Goal: Task Accomplishment & Management: Manage account settings

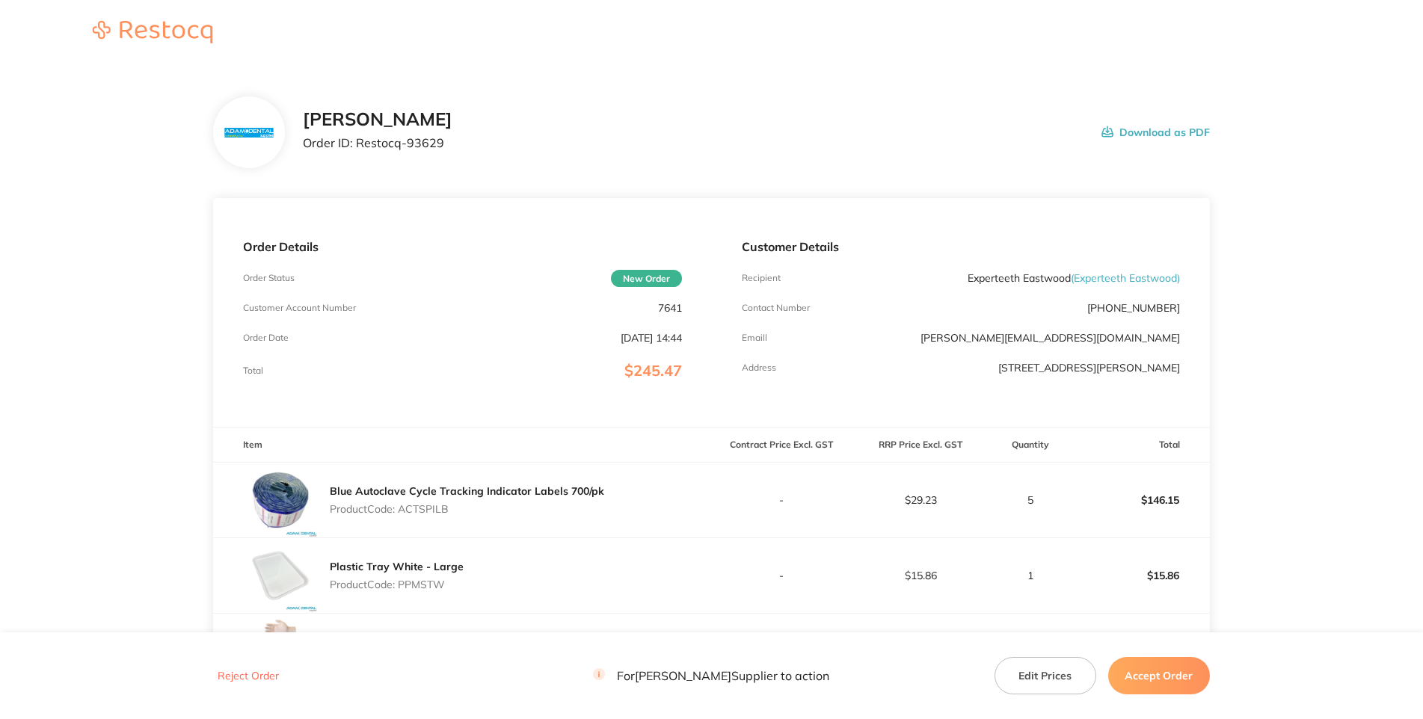
click at [669, 314] on p "7641" at bounding box center [670, 308] width 24 height 12
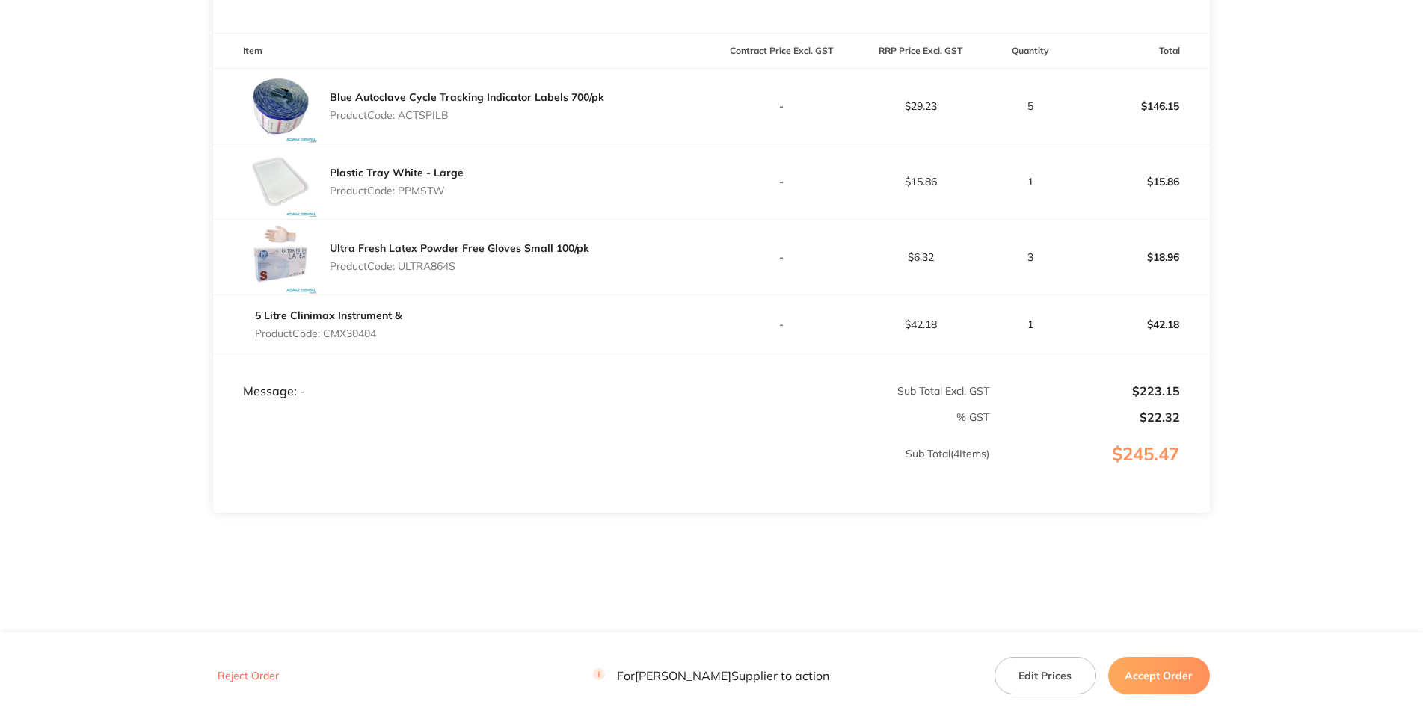
scroll to position [339, 0]
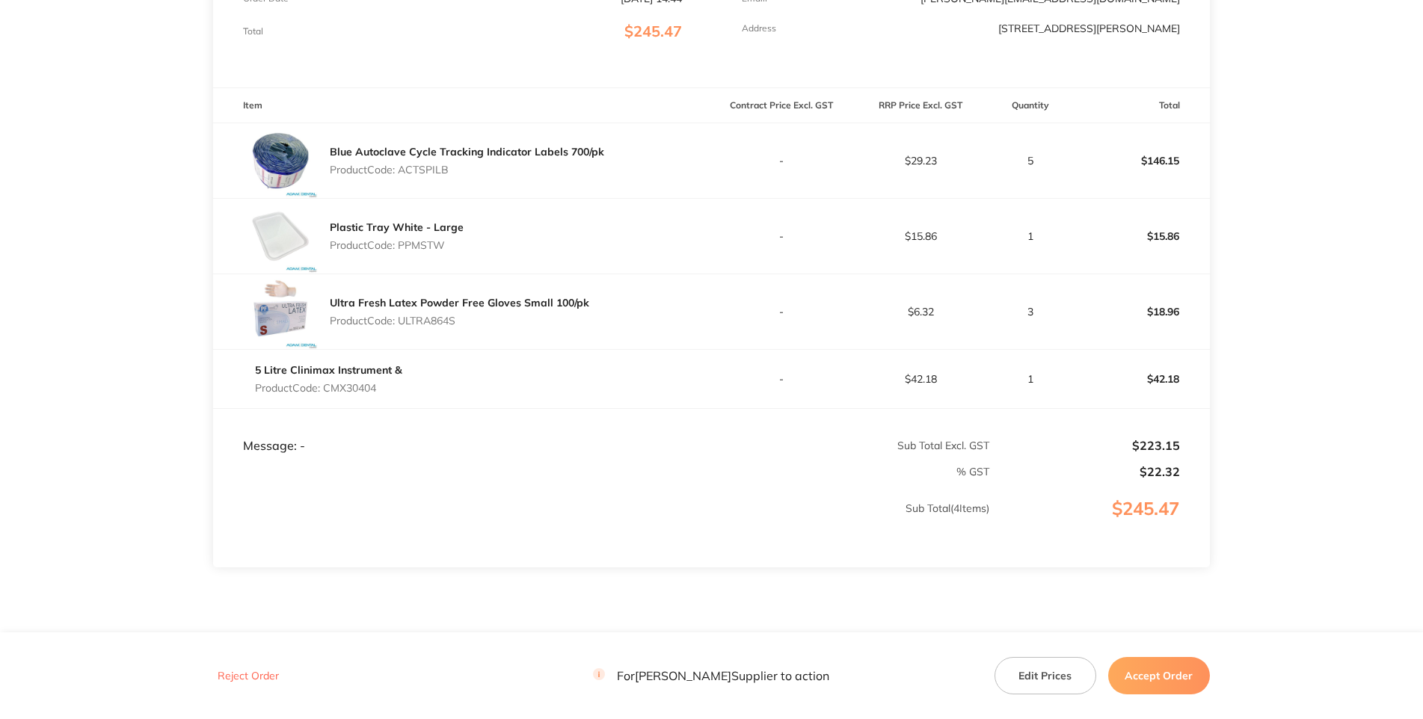
click at [436, 176] on p "Product Code: ACTSPILB" at bounding box center [467, 170] width 274 height 12
click at [431, 251] on p "Product Code: PPMSTW" at bounding box center [397, 245] width 134 height 12
click at [408, 310] on link "Ultra Fresh Latex Powder Free Gloves Small 100/pk" at bounding box center [459, 302] width 259 height 13
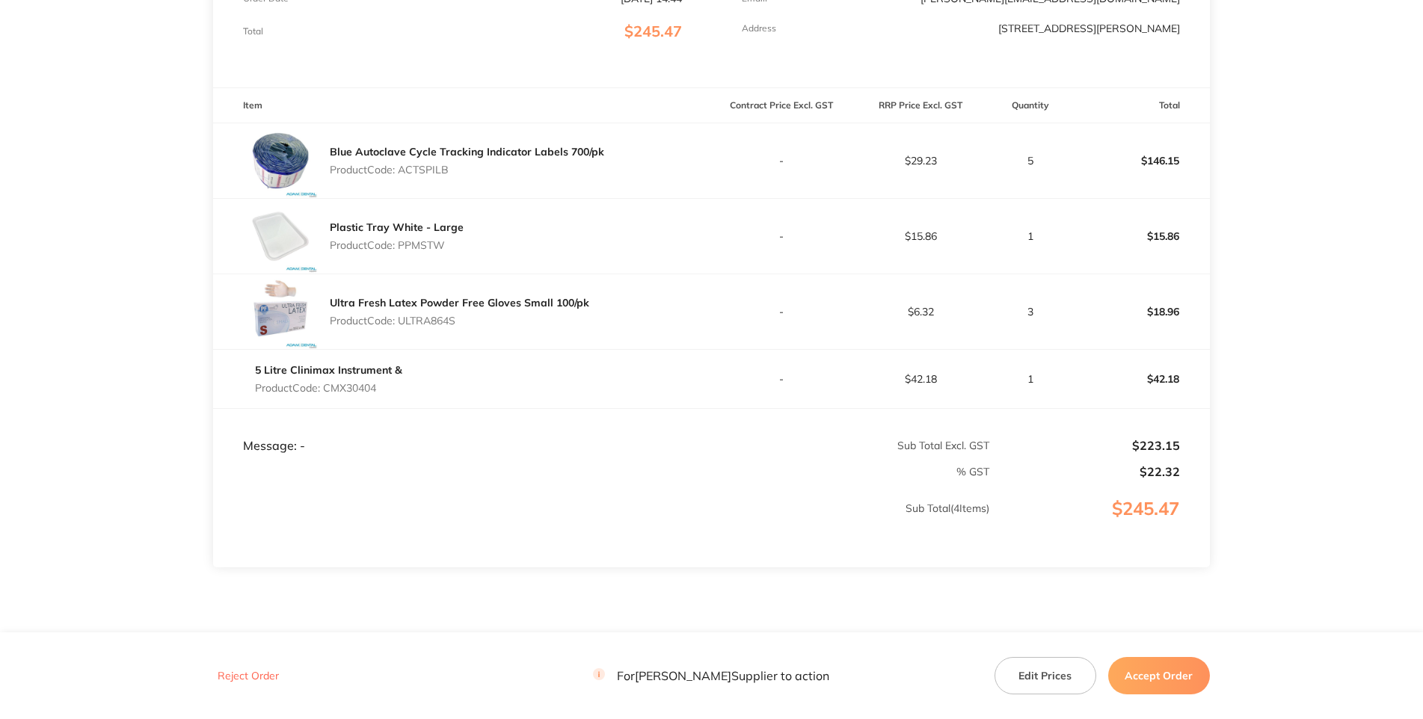
click at [435, 327] on p "Product Code: ULTRA864S" at bounding box center [459, 321] width 259 height 12
click at [434, 327] on p "Product Code: ULTRA864S" at bounding box center [459, 321] width 259 height 12
click at [390, 394] on p "Product Code: CMX30404" at bounding box center [328, 388] width 147 height 12
click at [428, 251] on p "Product Code: PPMSTW" at bounding box center [397, 245] width 134 height 12
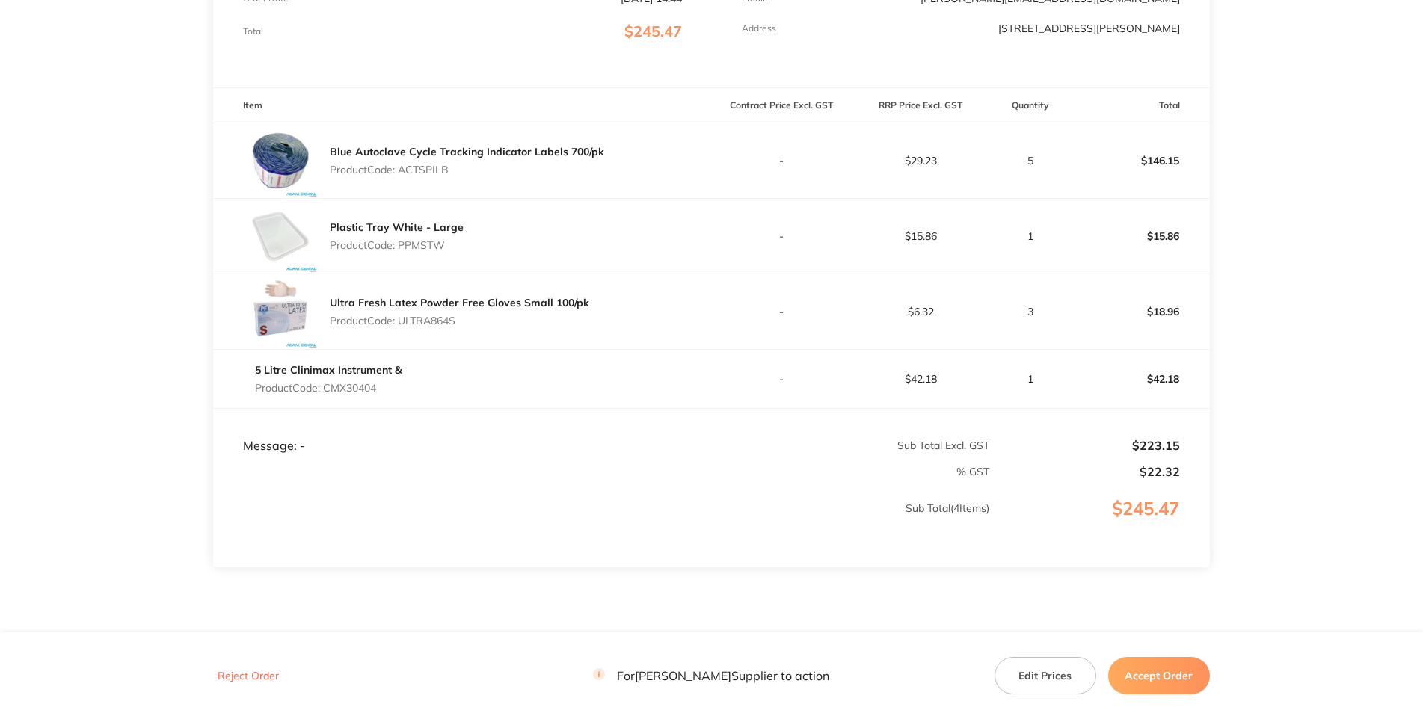
click at [428, 251] on p "Product Code: PPMSTW" at bounding box center [397, 245] width 134 height 12
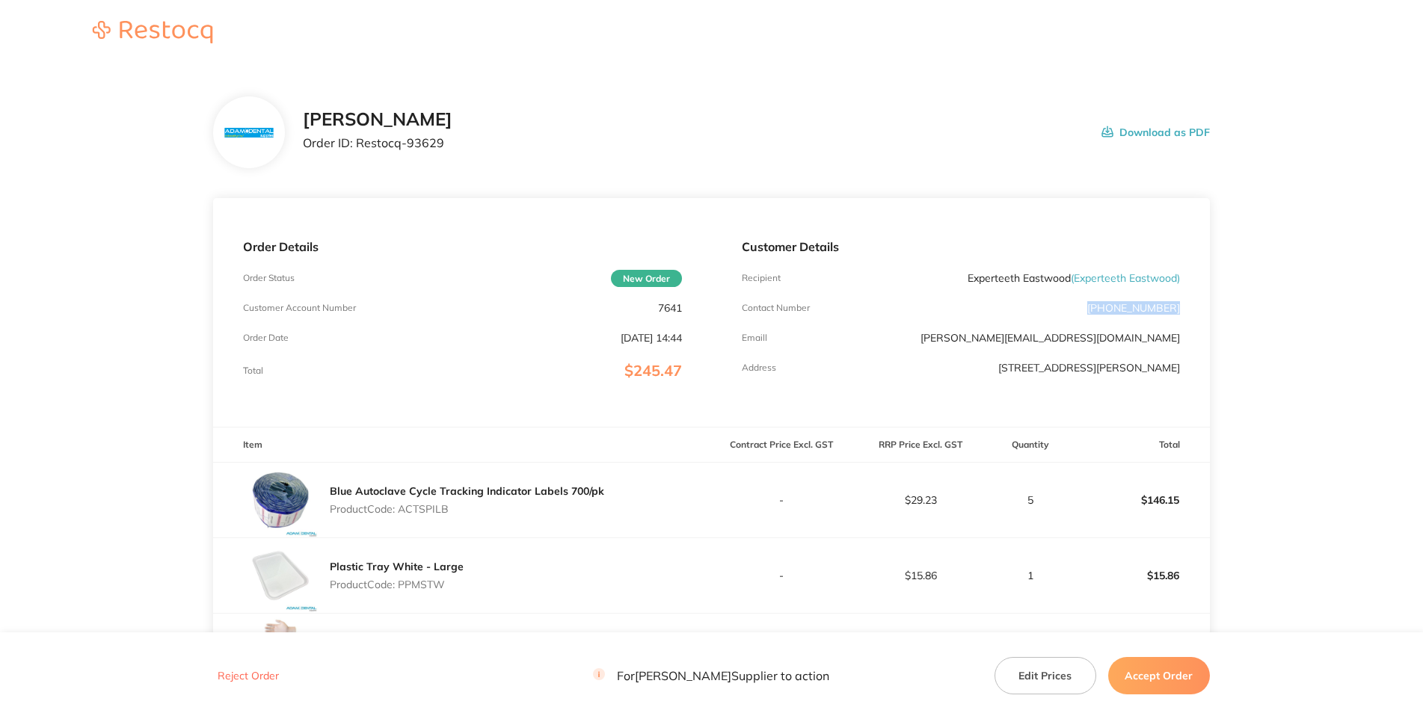
drag, startPoint x: 1194, startPoint y: 393, endPoint x: 1102, endPoint y: 392, distance: 92.0
click at [1102, 392] on div "Customer Details Recipient Experteeth Eastwood ( Experteeth Eastwood ) Contact …" at bounding box center [961, 312] width 498 height 229
click at [617, 255] on section "[PERSON_NAME] Order ID: Restocq- 93629 Download as PDF Order Details Order Stat…" at bounding box center [711, 547] width 996 height 960
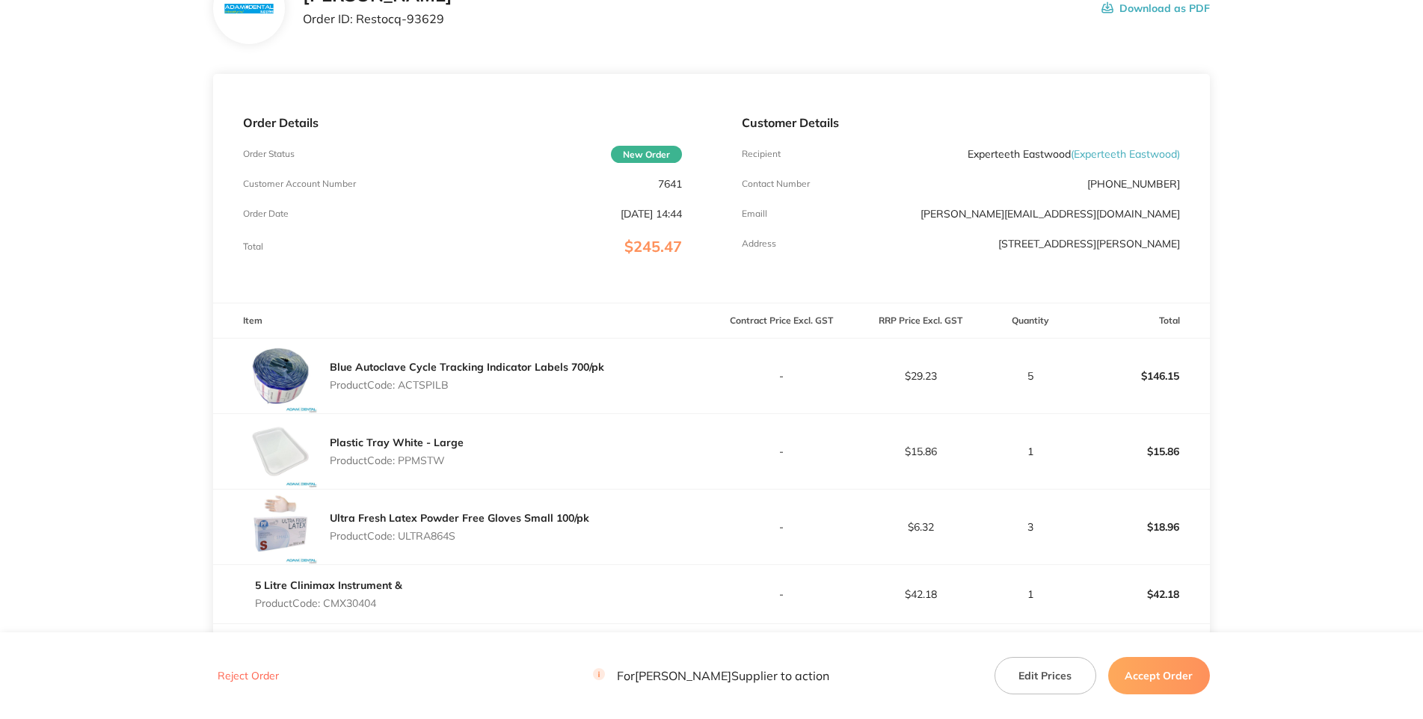
scroll to position [232, 0]
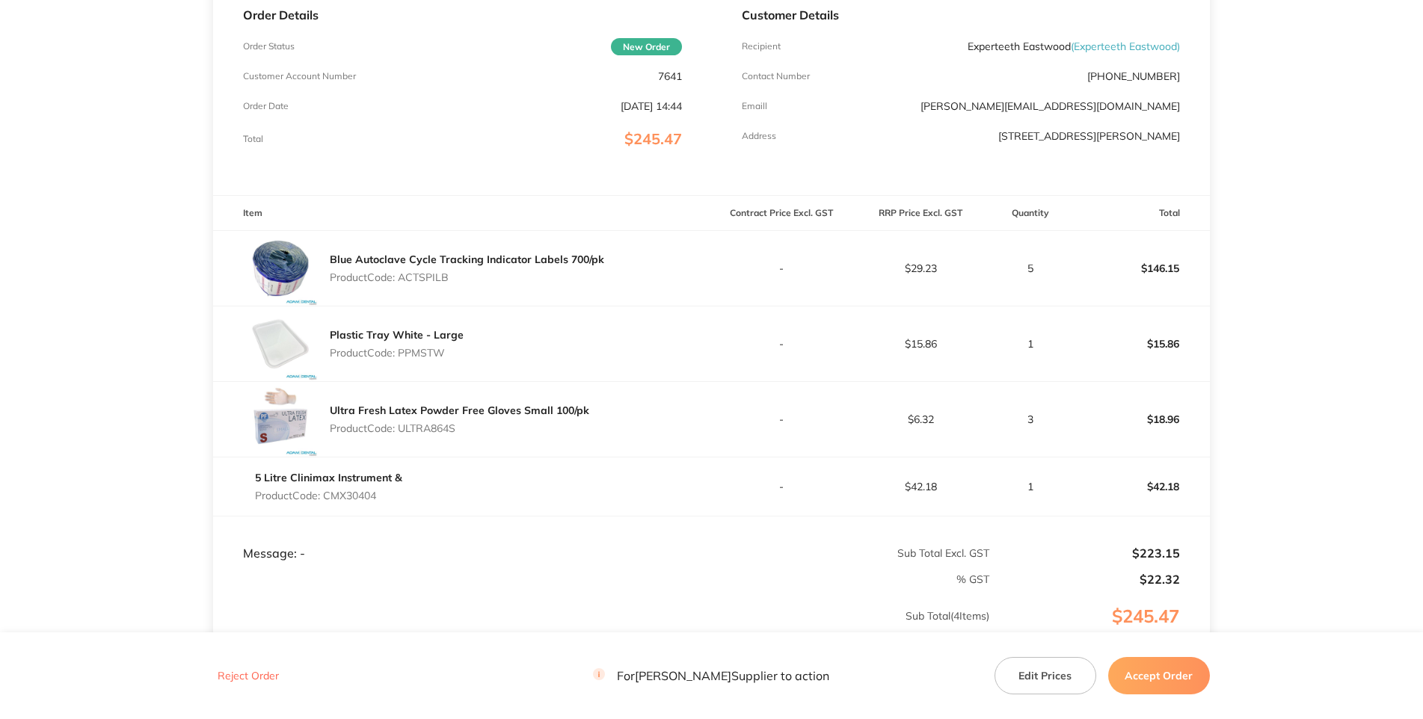
click at [425, 359] on p "Product Code: PPMSTW" at bounding box center [397, 353] width 134 height 12
click at [469, 381] on div "Plastic Tray White - Large Product Code: PPMSTW" at bounding box center [462, 344] width 498 height 75
click at [445, 359] on p "Product Code: PPMSTW" at bounding box center [397, 353] width 134 height 12
click at [442, 359] on p "Product Code: PPMSTW" at bounding box center [397, 353] width 134 height 12
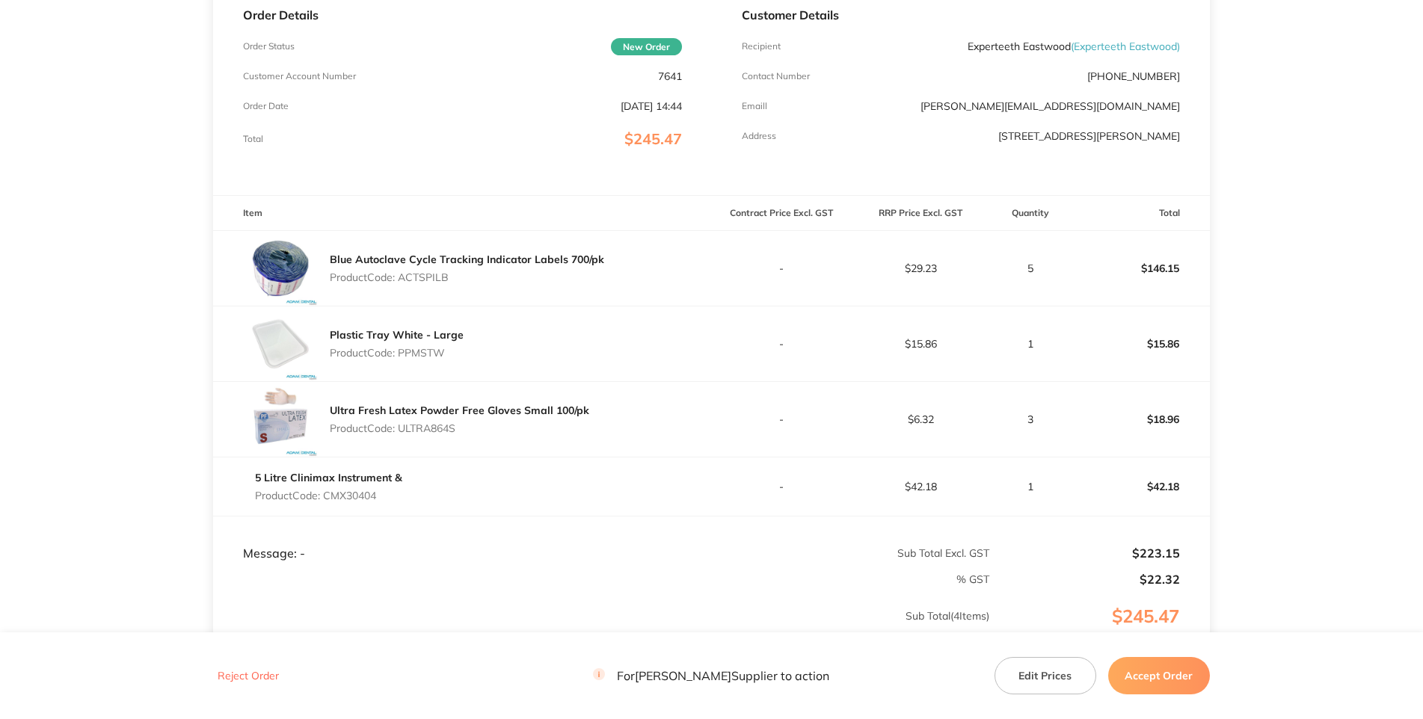
click at [442, 359] on p "Product Code: PPMSTW" at bounding box center [397, 353] width 134 height 12
click at [535, 195] on div "Order Details Order Status New Order Customer Account Number 7641 Order Date [D…" at bounding box center [462, 80] width 498 height 229
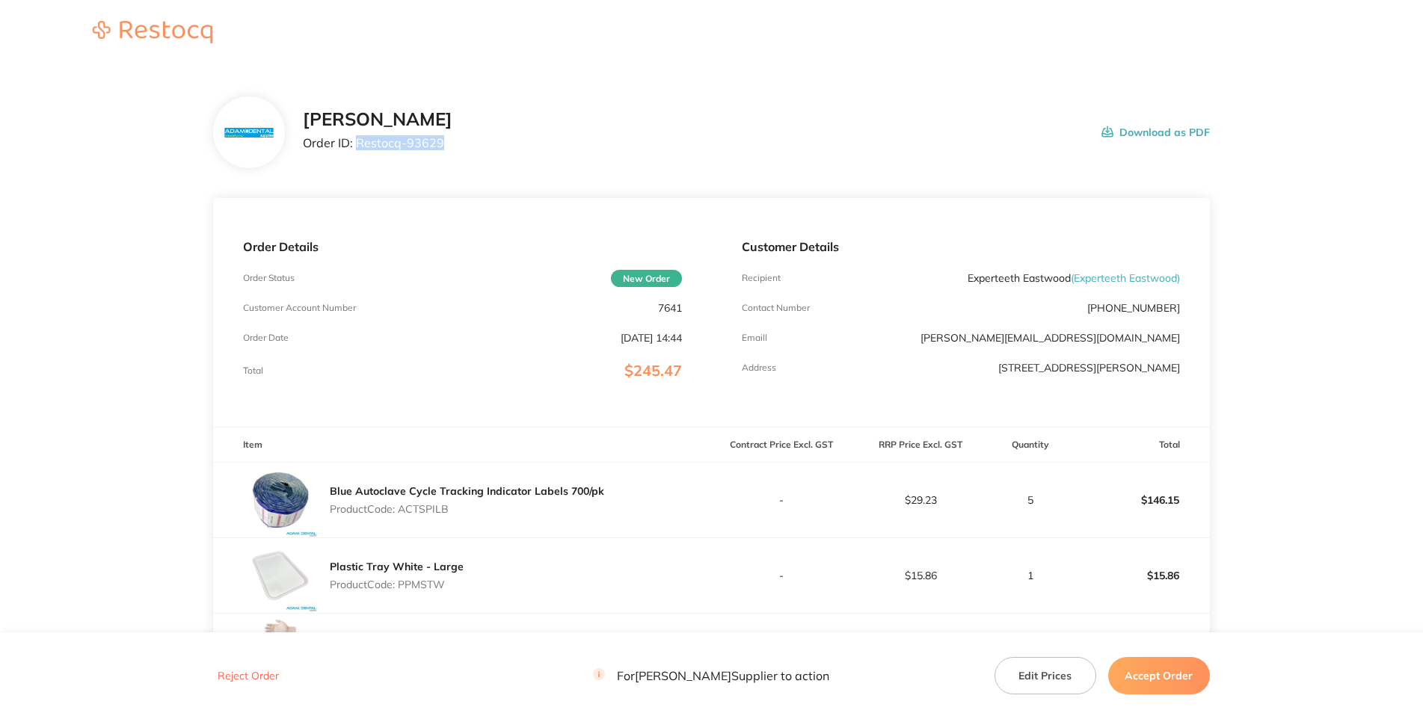
drag, startPoint x: 393, startPoint y: 199, endPoint x: 289, endPoint y: 199, distance: 103.9
click at [303, 150] on p "Order ID: Restocq- 93629" at bounding box center [378, 142] width 150 height 13
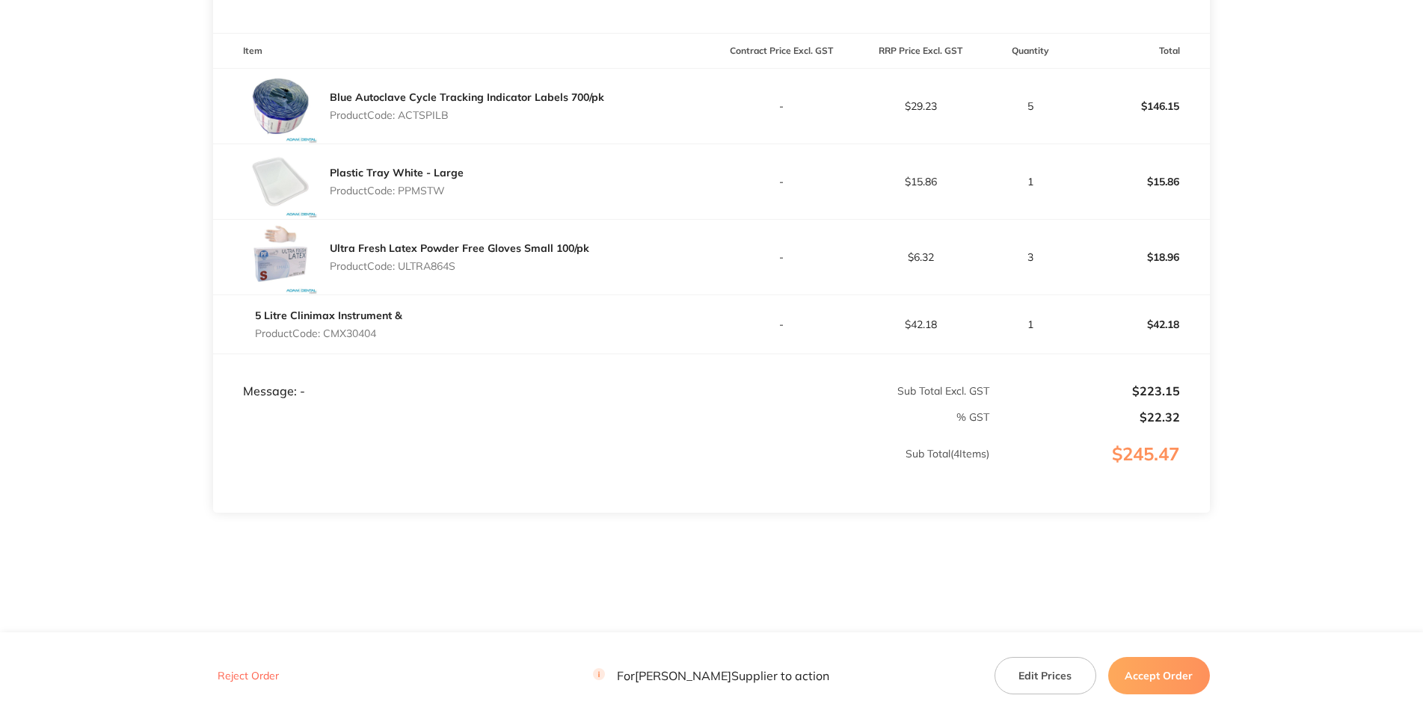
click at [1143, 687] on button "Accept Order" at bounding box center [1159, 675] width 102 height 37
